Goal: Task Accomplishment & Management: Use online tool/utility

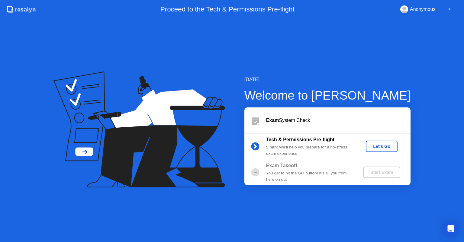
click at [379, 148] on div "Let's Go" at bounding box center [381, 146] width 27 height 5
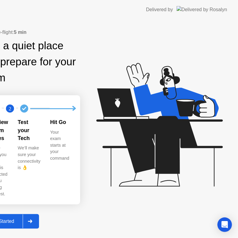
click at [165, 46] on div "Exam Pre-flight: 5 min Find a quiet place and prepare for your exam 1 2 Review …" at bounding box center [119, 128] width 238 height 218
click at [169, 63] on icon at bounding box center [158, 127] width 156 height 155
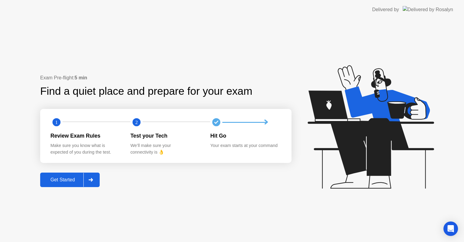
click at [68, 178] on div "Get Started" at bounding box center [62, 179] width 41 height 5
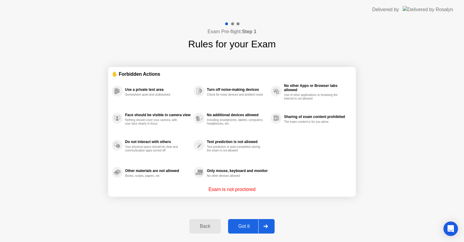
click at [252, 226] on div "Got it" at bounding box center [244, 226] width 28 height 5
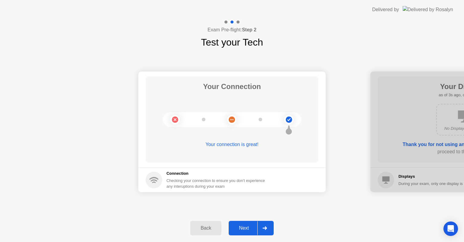
click at [245, 230] on div "Next" at bounding box center [243, 227] width 27 height 5
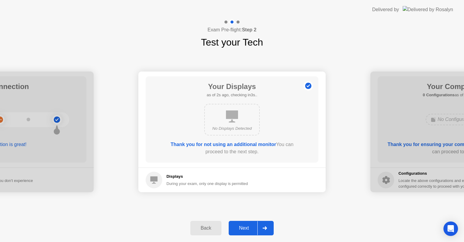
click at [245, 230] on div "Next" at bounding box center [243, 227] width 27 height 5
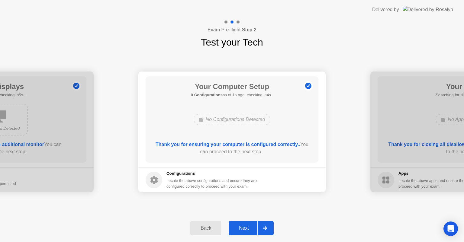
click at [245, 230] on div "Next" at bounding box center [243, 227] width 27 height 5
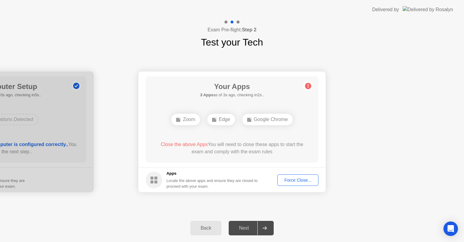
click at [293, 181] on div "Force Close..." at bounding box center [297, 180] width 37 height 5
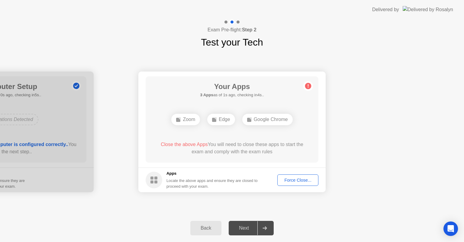
click at [297, 178] on div "Force Close..." at bounding box center [297, 180] width 37 height 5
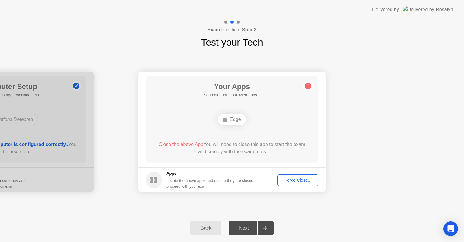
click at [238, 118] on div "Edge" at bounding box center [231, 119] width 27 height 11
click at [291, 181] on div "Force Close..." at bounding box center [297, 180] width 37 height 5
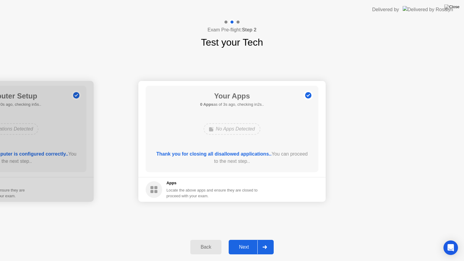
click at [244, 242] on button "Next" at bounding box center [250, 247] width 45 height 14
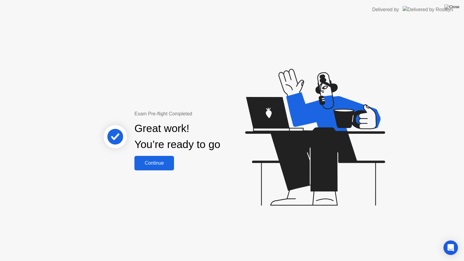
click at [157, 166] on div "Continue" at bounding box center [154, 162] width 36 height 5
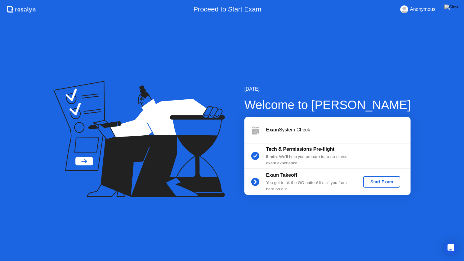
click at [383, 182] on div "Start Exam" at bounding box center [381, 181] width 32 height 5
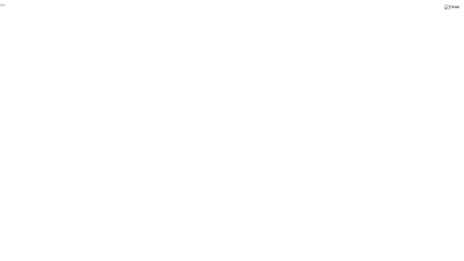
click div "End Proctoring Session"
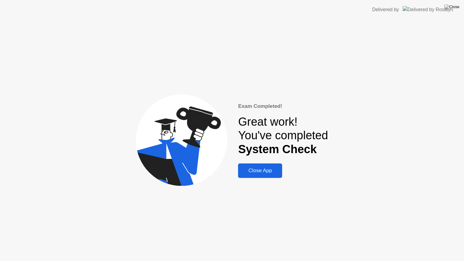
click at [265, 171] on div "Close App" at bounding box center [260, 170] width 40 height 6
